Goal: Information Seeking & Learning: Understand process/instructions

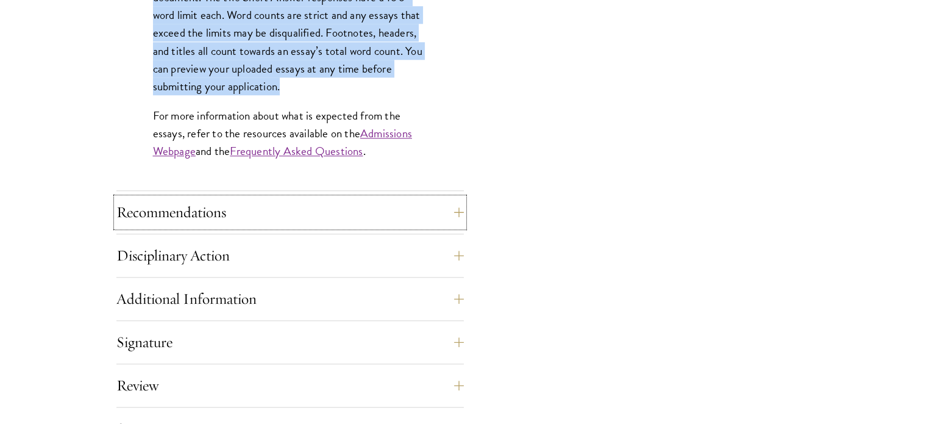
click at [192, 197] on button "Recommendations" at bounding box center [289, 211] width 347 height 29
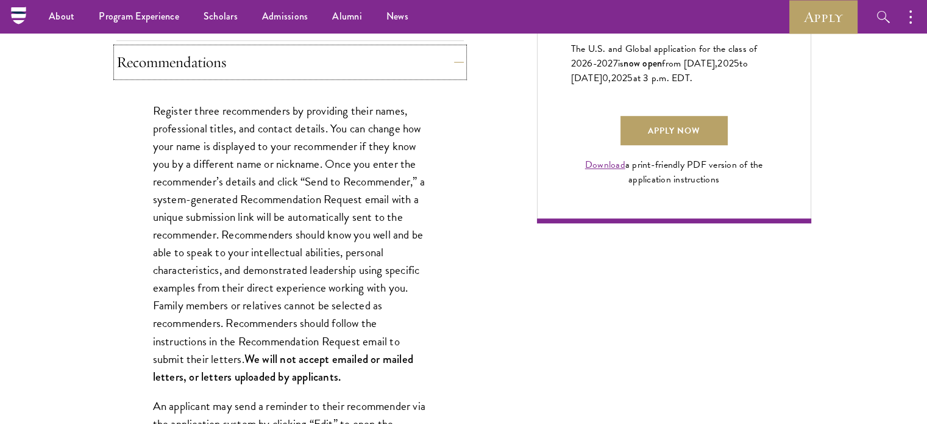
scroll to position [858, 0]
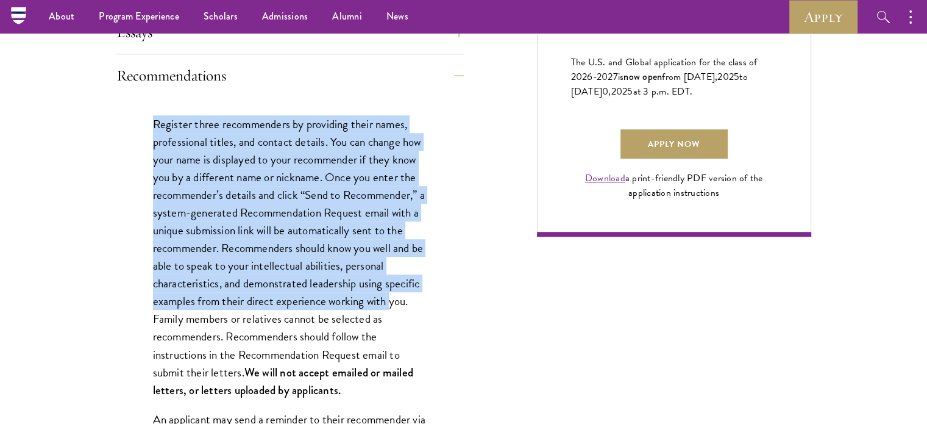
drag, startPoint x: 149, startPoint y: 119, endPoint x: 389, endPoint y: 293, distance: 296.9
click at [263, 230] on p "Register three recommenders by providing their names, professional titles, and …" at bounding box center [290, 256] width 274 height 283
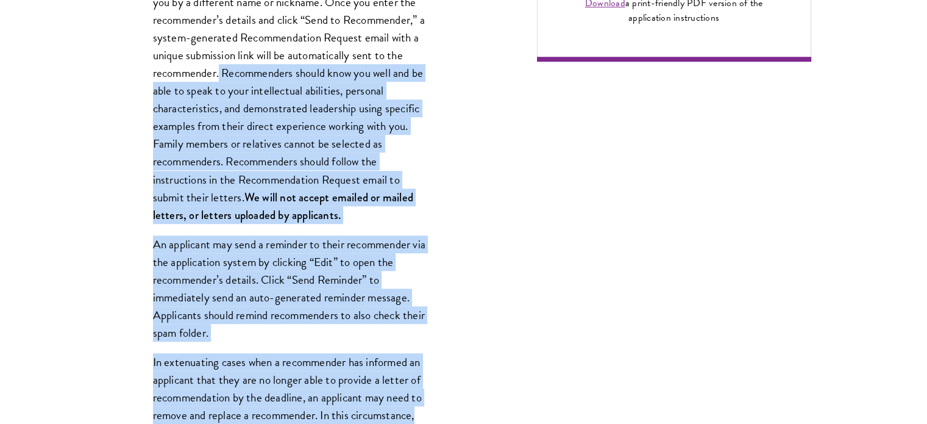
scroll to position [1039, 0]
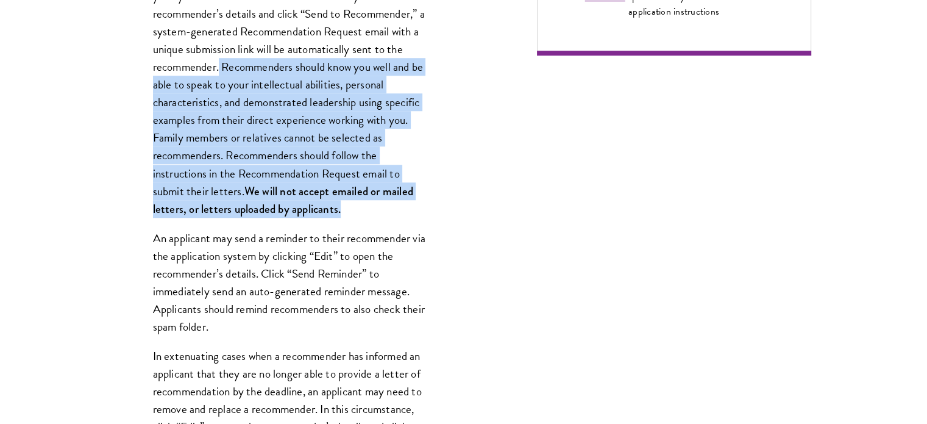
drag, startPoint x: 221, startPoint y: 247, endPoint x: 386, endPoint y: 205, distance: 170.9
click at [386, 205] on p "Register three recommenders by providing their names, professional titles, and …" at bounding box center [290, 75] width 274 height 283
copy p "Recommenders should know you well and be able to speak to your intellectual abi…"
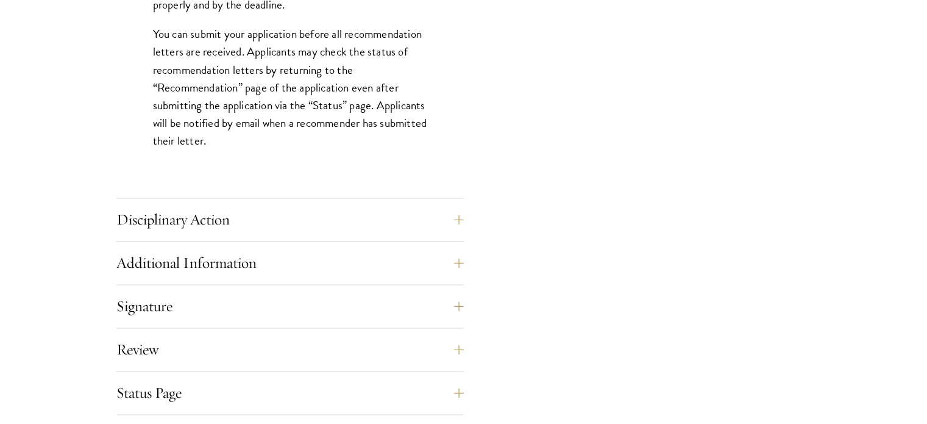
scroll to position [1804, 0]
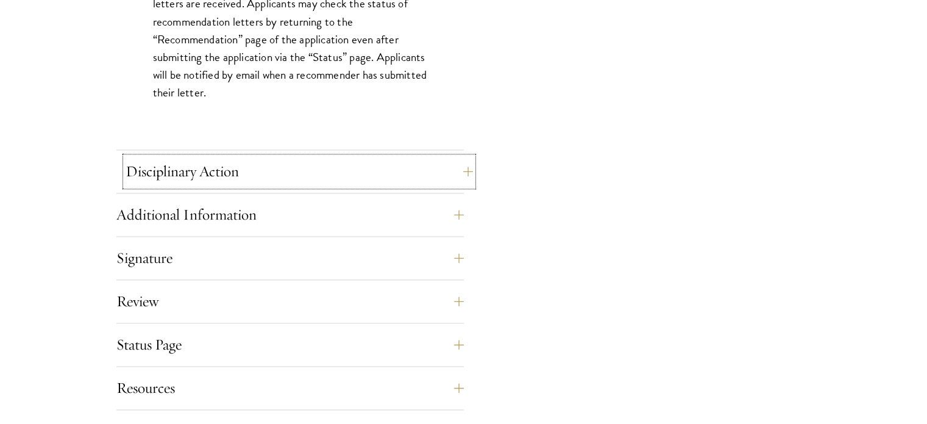
click at [214, 165] on button "Disciplinary Action" at bounding box center [299, 171] width 347 height 29
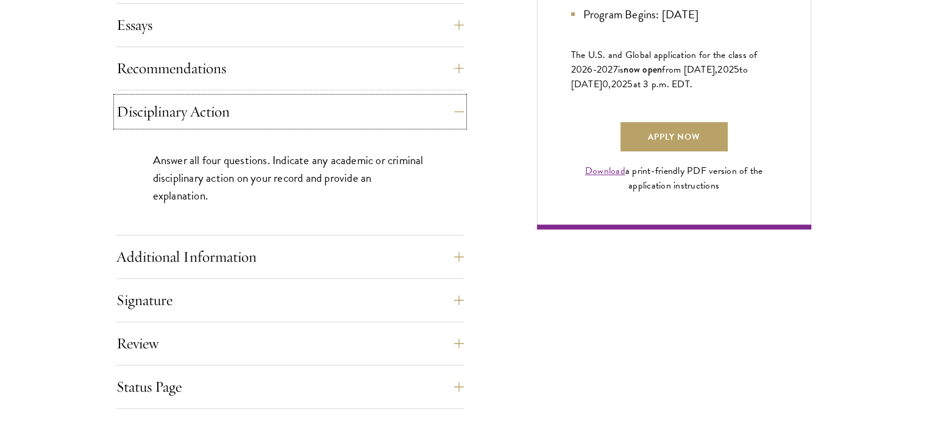
scroll to position [873, 0]
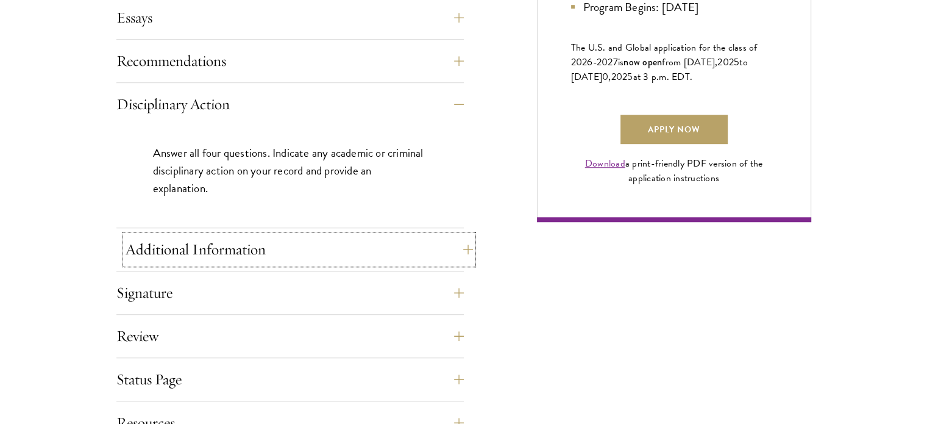
click at [243, 241] on button "Additional Information" at bounding box center [299, 249] width 347 height 29
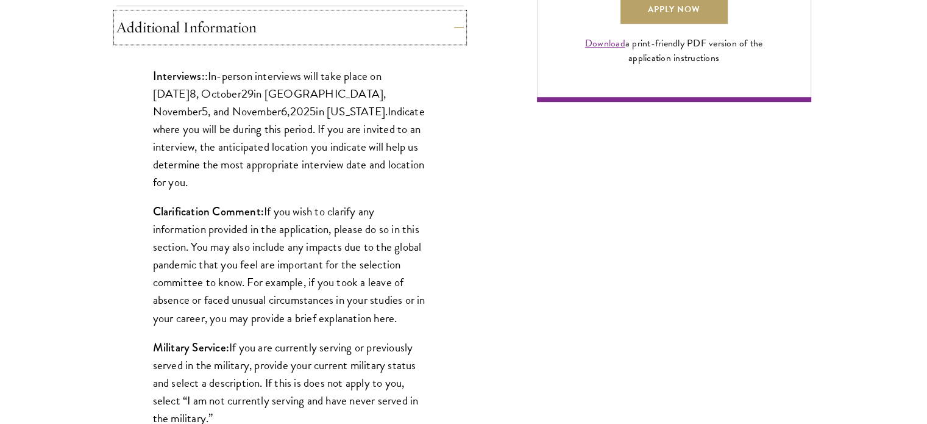
scroll to position [994, 0]
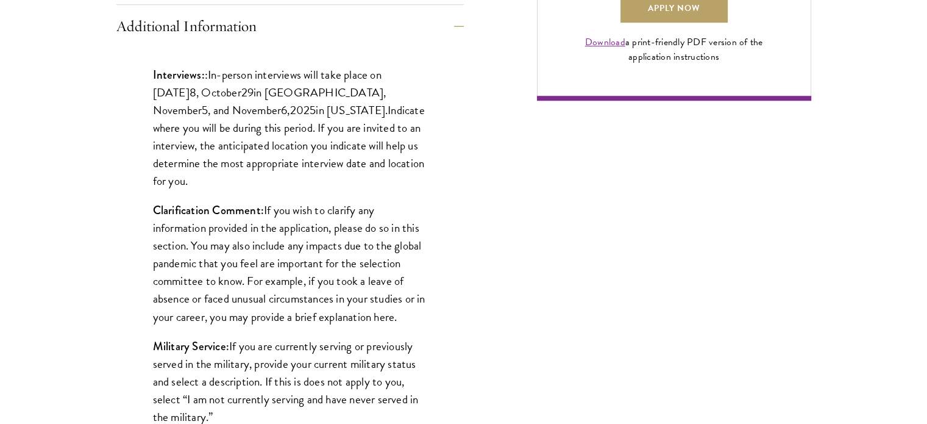
click at [526, 215] on div "Application Home Page The online application form must be completed in English.…" at bounding box center [463, 55] width 695 height 1113
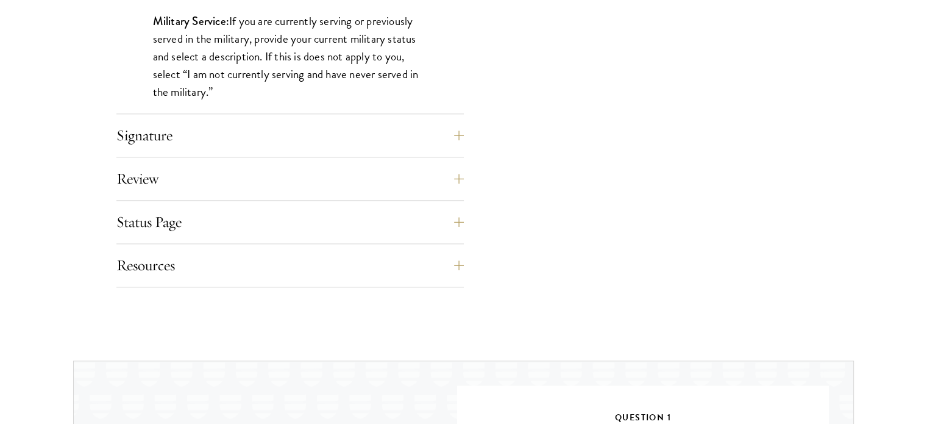
scroll to position [1321, 0]
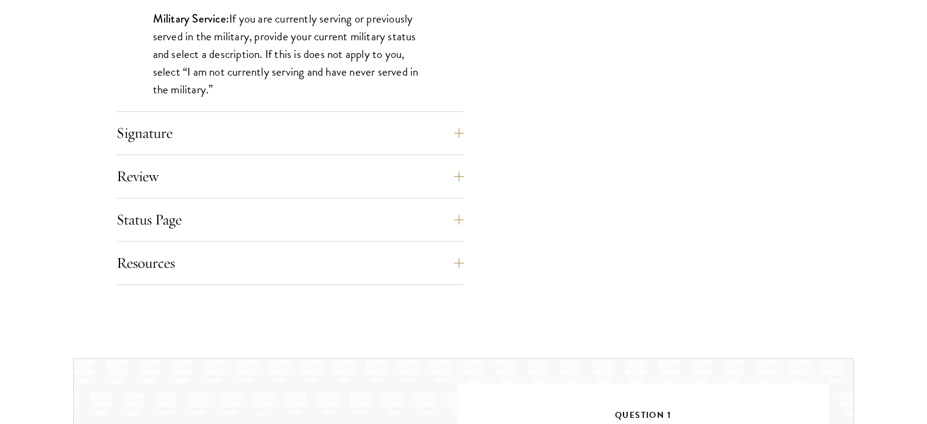
click at [338, 235] on div "Status Page This page will appear after you have submitted your application. Yo…" at bounding box center [289, 223] width 347 height 37
click at [316, 266] on button "Resources" at bounding box center [299, 262] width 347 height 29
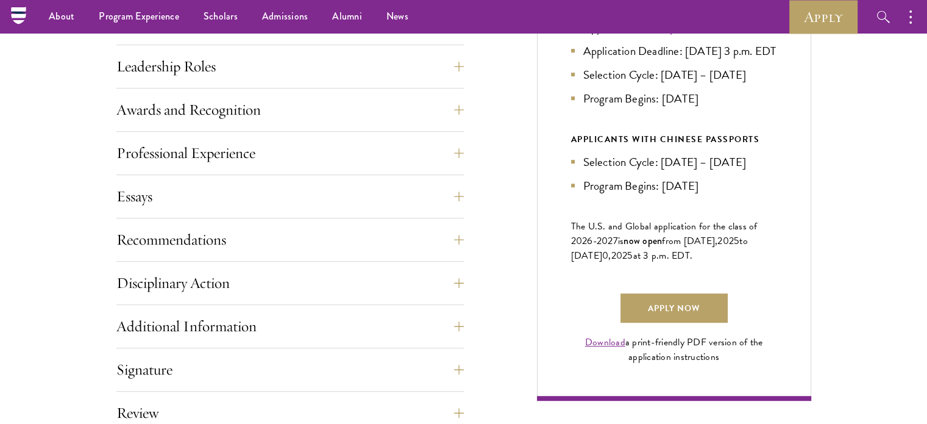
scroll to position [693, 0]
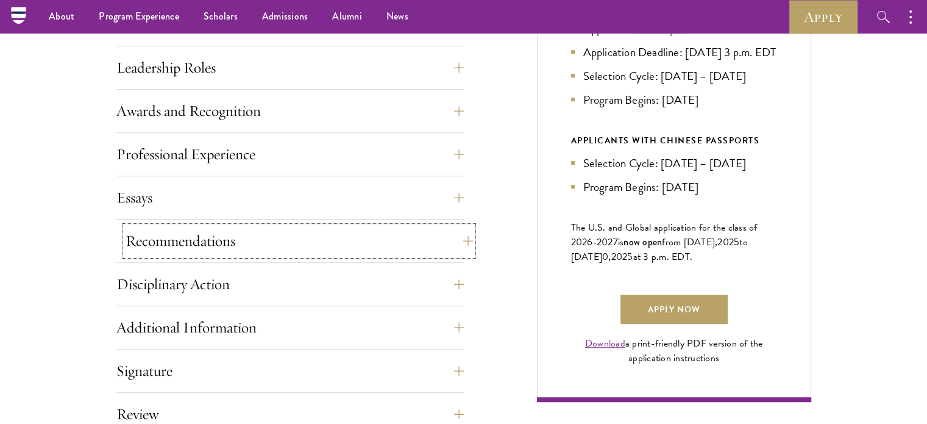
click at [155, 229] on button "Recommendations" at bounding box center [299, 240] width 347 height 29
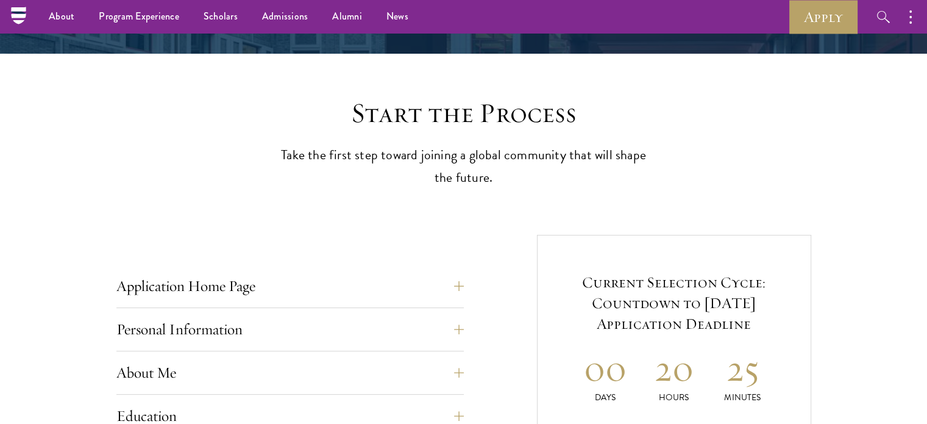
scroll to position [132, 0]
